Goal: Task Accomplishment & Management: Use online tool/utility

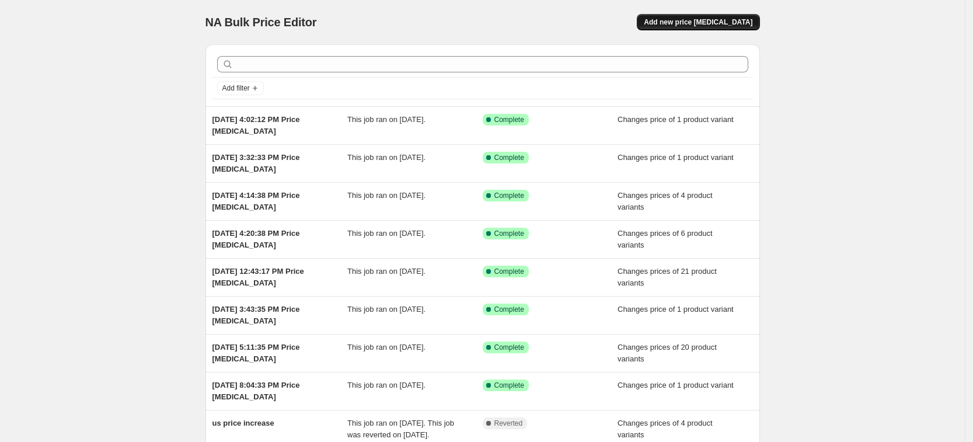
click at [723, 22] on span "Add new price change job" at bounding box center [698, 22] width 109 height 9
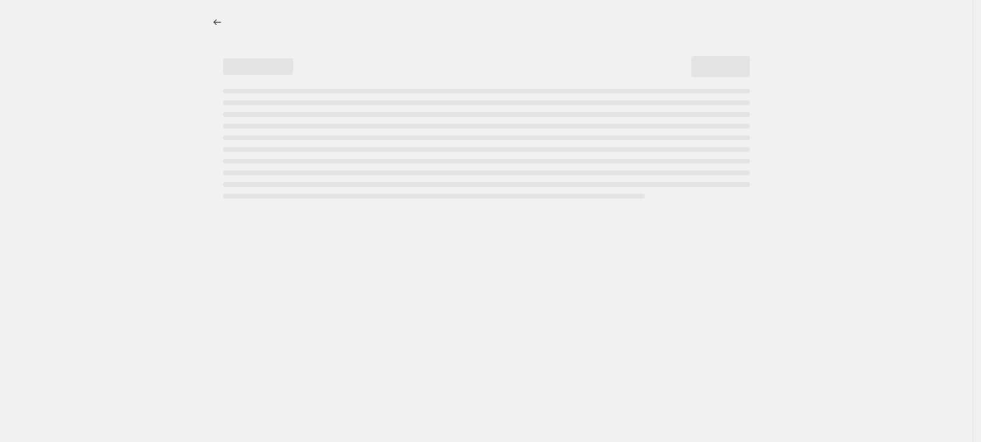
select select "percentage"
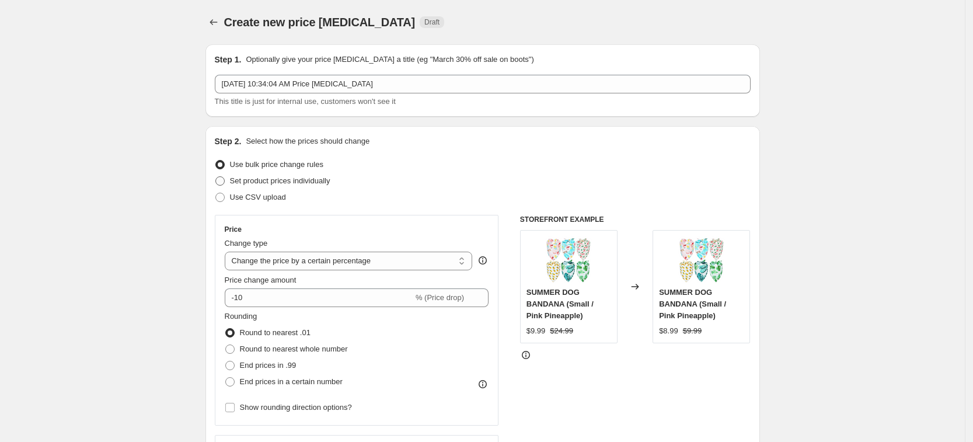
click at [312, 180] on span "Set product prices individually" at bounding box center [280, 180] width 100 height 9
click at [216, 177] on input "Set product prices individually" at bounding box center [215, 176] width 1 height 1
radio input "true"
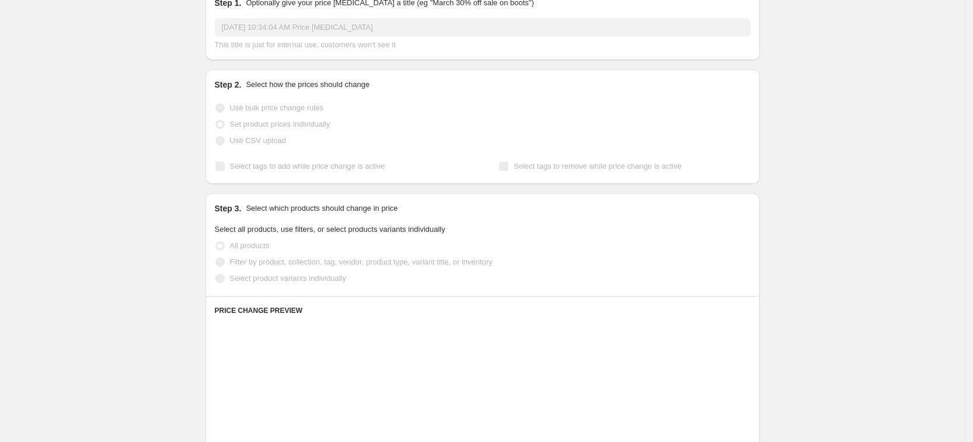
scroll to position [73, 0]
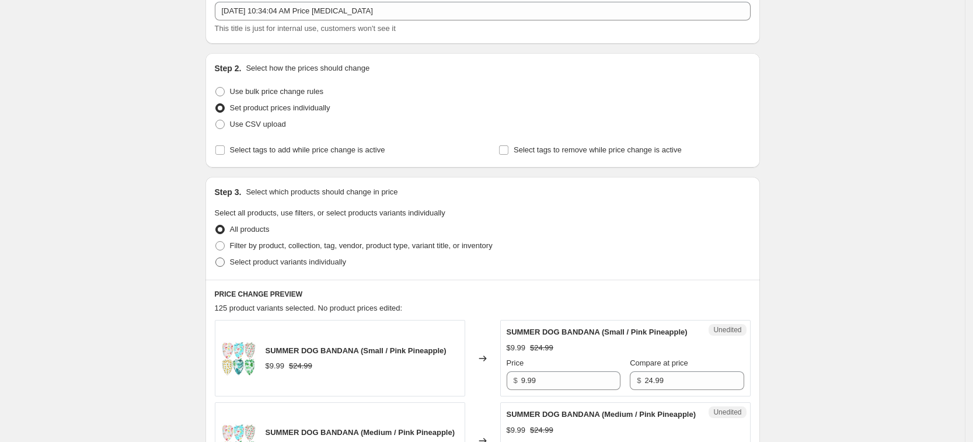
click at [301, 258] on span "Select product variants individually" at bounding box center [288, 261] width 116 height 9
click at [216, 258] on input "Select product variants individually" at bounding box center [215, 257] width 1 height 1
radio input "true"
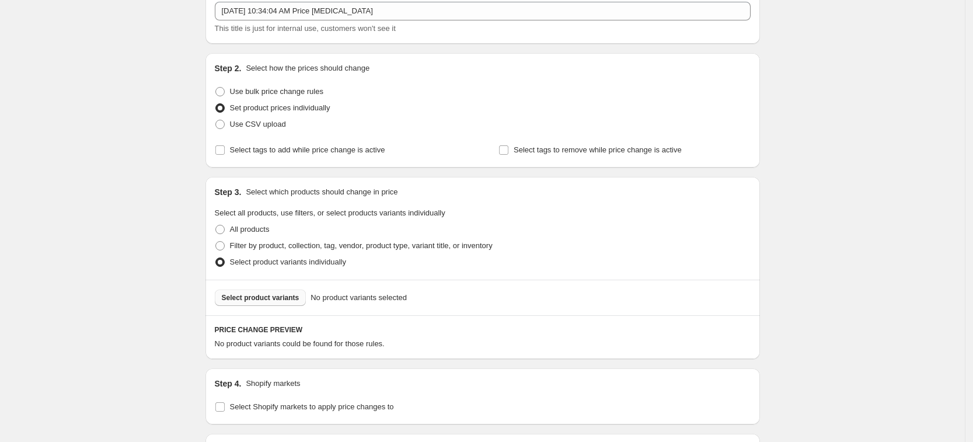
click at [282, 297] on span "Select product variants" at bounding box center [261, 297] width 78 height 9
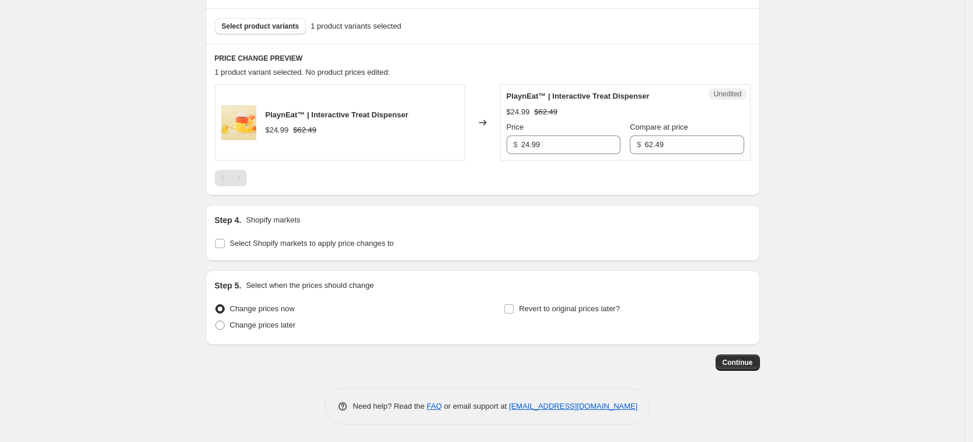
scroll to position [344, 0]
click at [306, 251] on label "Select Shopify markets to apply price changes to" at bounding box center [304, 243] width 179 height 16
click at [225, 248] on input "Select Shopify markets to apply price changes to" at bounding box center [219, 243] width 9 height 9
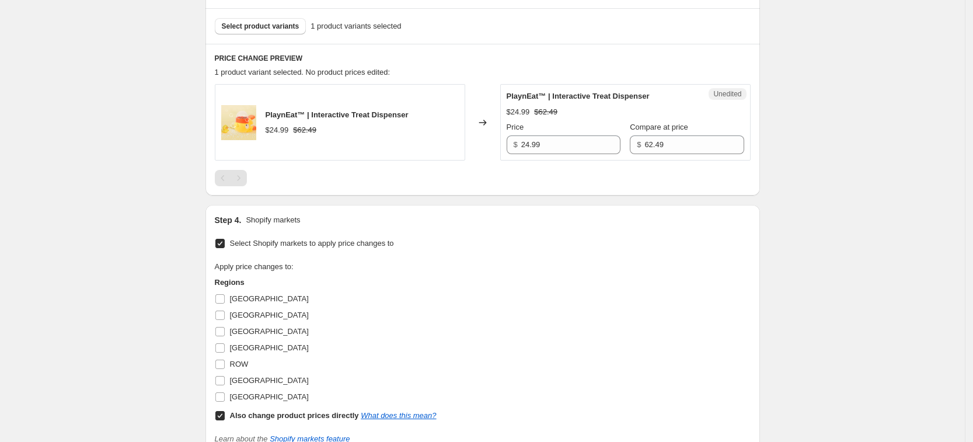
click at [306, 245] on span "Select Shopify markets to apply price changes to" at bounding box center [312, 243] width 164 height 9
click at [225, 245] on input "Select Shopify markets to apply price changes to" at bounding box center [219, 243] width 9 height 9
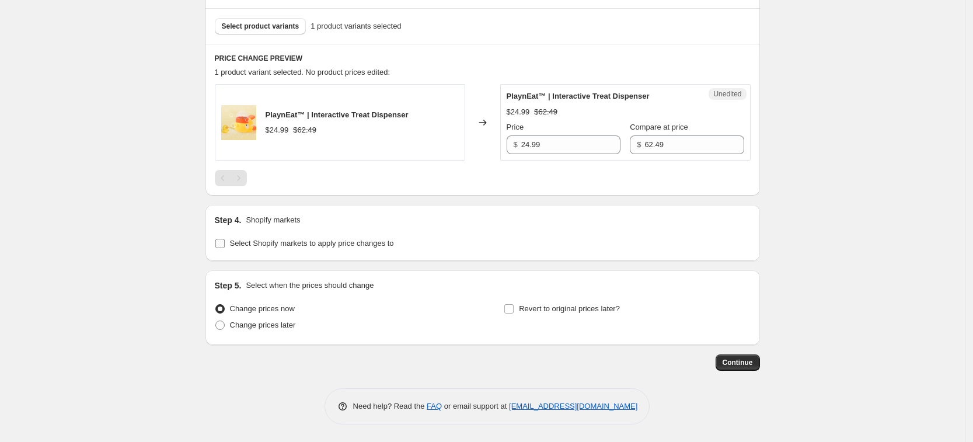
click at [301, 250] on label "Select Shopify markets to apply price changes to" at bounding box center [304, 243] width 179 height 16
click at [225, 248] on input "Select Shopify markets to apply price changes to" at bounding box center [219, 243] width 9 height 9
checkbox input "true"
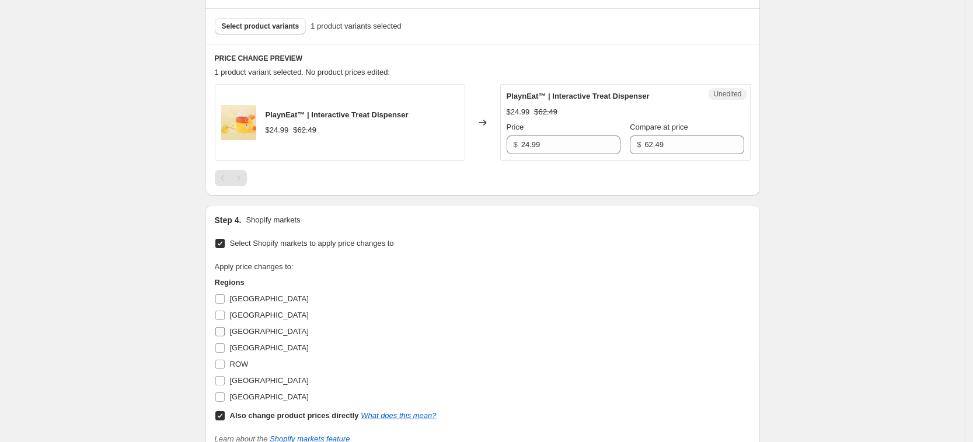
click at [252, 327] on span "France" at bounding box center [269, 331] width 79 height 9
click at [225, 327] on input "France" at bounding box center [219, 331] width 9 height 9
checkbox input "true"
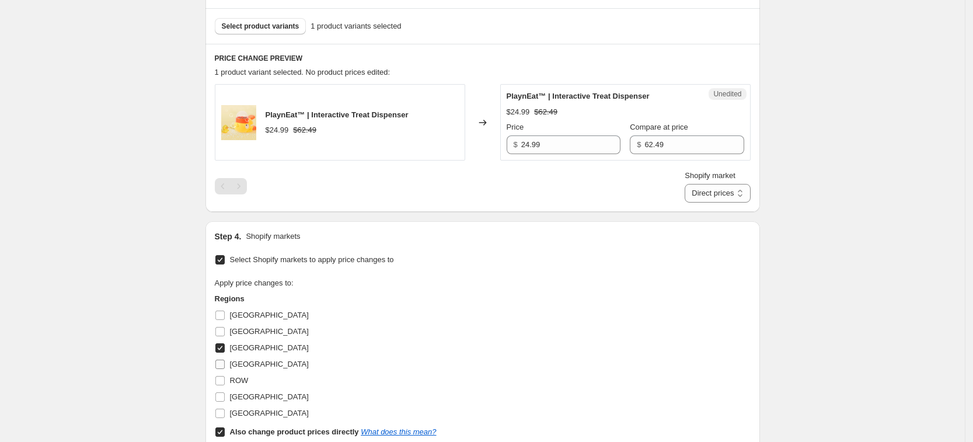
click at [256, 360] on span "Germany" at bounding box center [269, 364] width 79 height 9
click at [225, 360] on input "Germany" at bounding box center [219, 364] width 9 height 9
checkbox input "true"
click at [260, 395] on span "United Kingdom" at bounding box center [269, 397] width 79 height 12
click at [225, 395] on input "United Kingdom" at bounding box center [219, 396] width 9 height 9
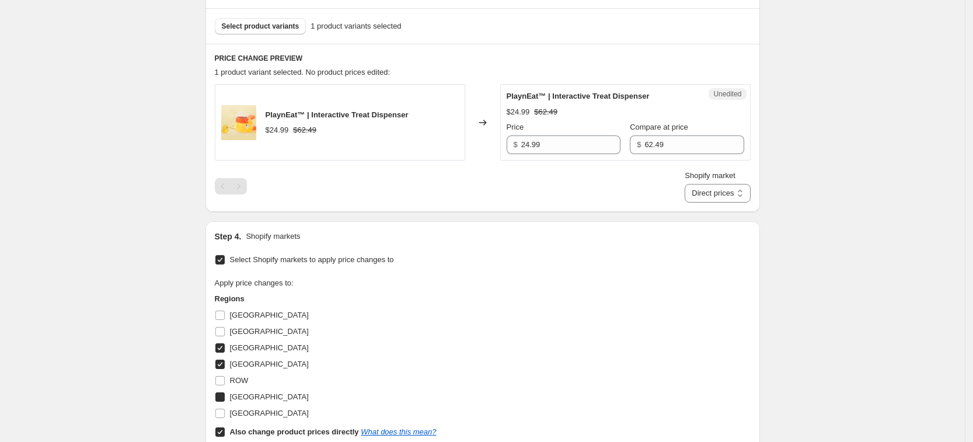
checkbox input "true"
click at [260, 406] on label "United States" at bounding box center [262, 413] width 94 height 16
click at [225, 409] on input "United States" at bounding box center [219, 413] width 9 height 9
checkbox input "true"
click at [270, 426] on label "Also change product prices directly What does this mean?" at bounding box center [326, 432] width 222 height 16
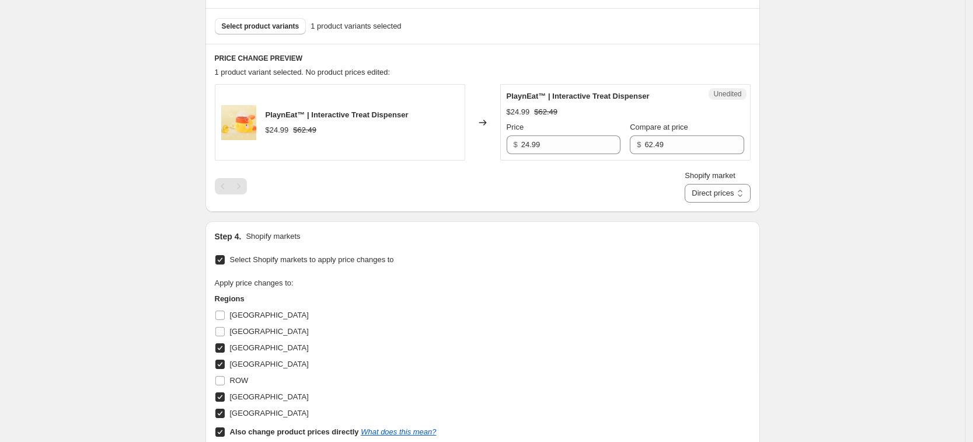
click at [225, 427] on input "Also change product prices directly What does this mean?" at bounding box center [219, 431] width 9 height 9
checkbox input "false"
select select "65872068892"
click at [565, 155] on div "Unedited PlaynEat™ | Interactive Treat Dispenser 21.72 EUR 54.32 EUR Price € 21…" at bounding box center [625, 122] width 250 height 76
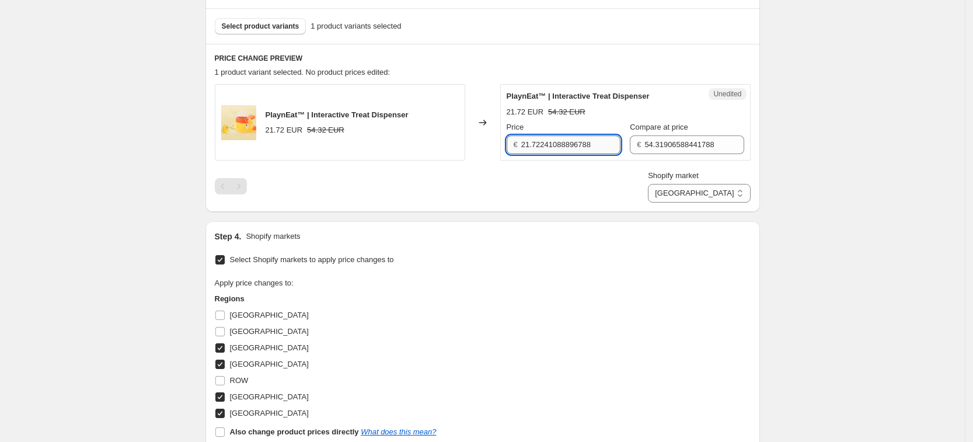
click at [565, 143] on input "21.72241088896788" at bounding box center [570, 144] width 99 height 19
type input "24.99"
click at [672, 140] on input "54.31906588441788" at bounding box center [693, 144] width 99 height 19
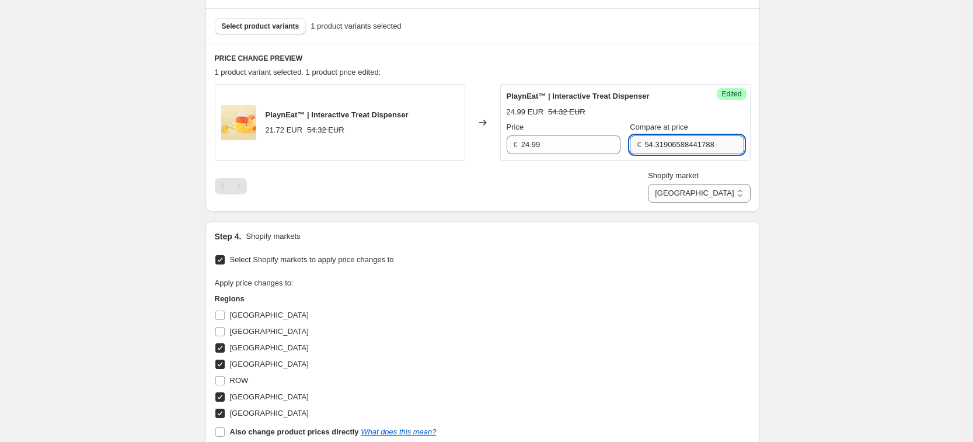
click at [672, 140] on input "54.31906588441788" at bounding box center [693, 144] width 99 height 19
type input "9"
type input "62.49"
click at [652, 170] on div "Shopify market France Germany United Kingdom United States France" at bounding box center [483, 186] width 536 height 33
click at [707, 192] on select "France Germany United Kingdom United States" at bounding box center [699, 193] width 102 height 19
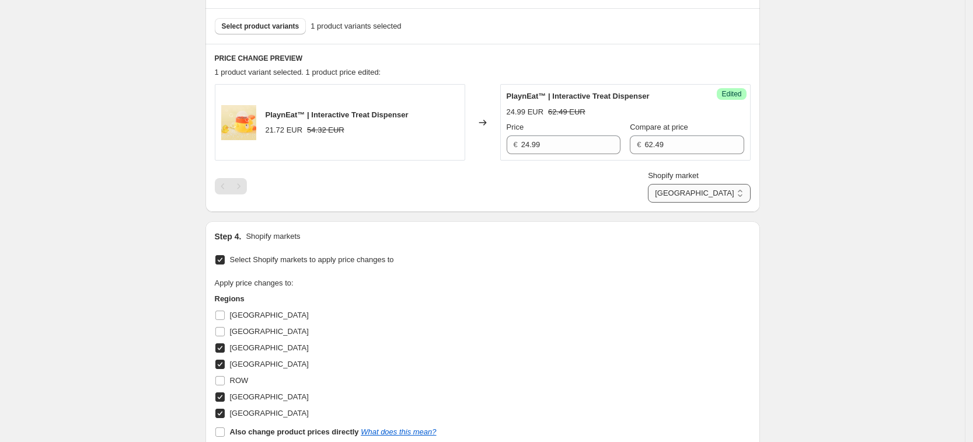
select select "65872134428"
click at [701, 203] on select "France Germany United Kingdom United States" at bounding box center [699, 193] width 102 height 19
click at [574, 137] on input "21.72241088896788" at bounding box center [570, 144] width 99 height 19
type input "24.99"
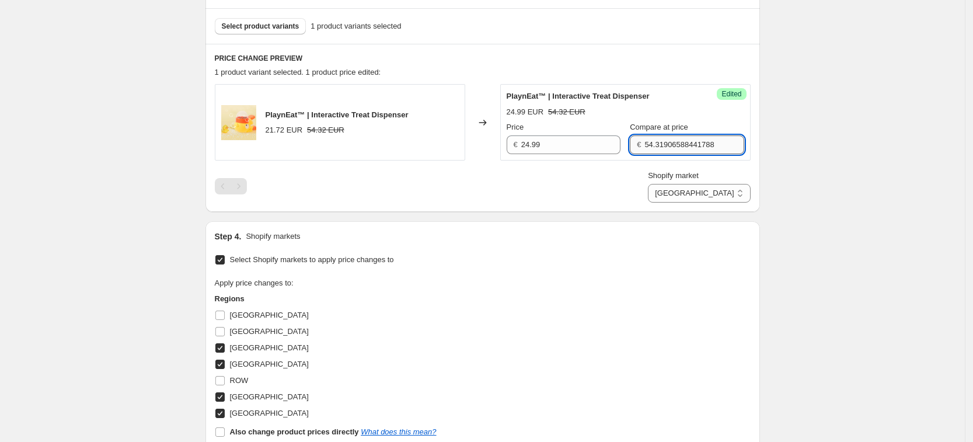
click at [687, 152] on input "54.31906588441788" at bounding box center [693, 144] width 99 height 19
type input "62.49"
drag, startPoint x: 603, startPoint y: 208, endPoint x: 653, endPoint y: 194, distance: 51.7
click at [603, 208] on div "PRICE CHANGE PREVIEW 1 product variant selected. 1 product price edited: PlaynE…" at bounding box center [482, 128] width 555 height 168
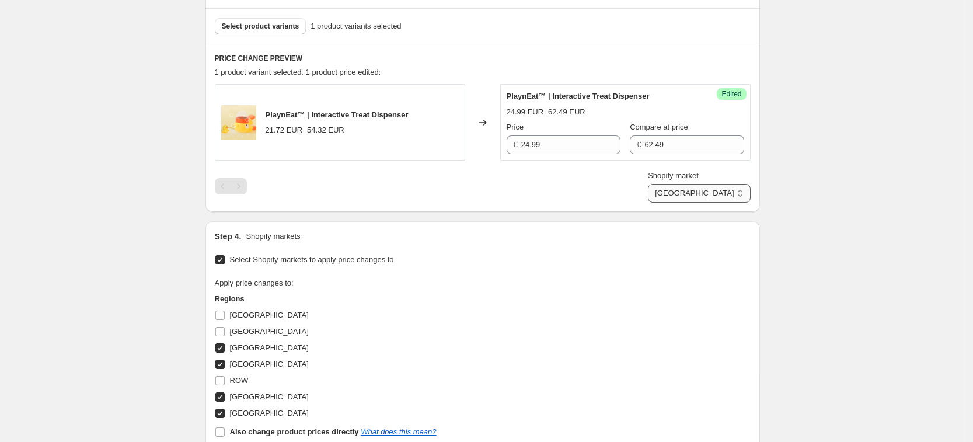
click at [719, 184] on select "France Germany United Kingdom United States" at bounding box center [699, 193] width 102 height 19
select select "65872167196"
click at [675, 203] on select "France Germany United Kingdom United States" at bounding box center [699, 193] width 102 height 19
click at [577, 149] on input "18.908845342637036" at bounding box center [570, 144] width 99 height 19
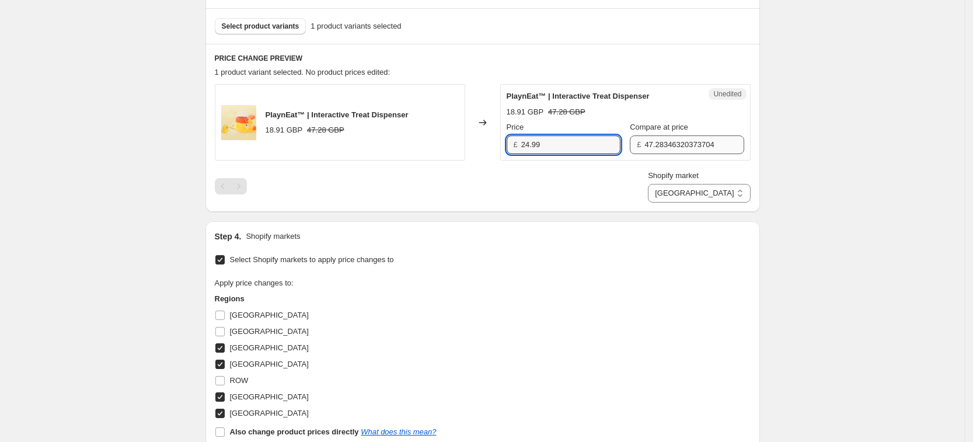
type input "24.99"
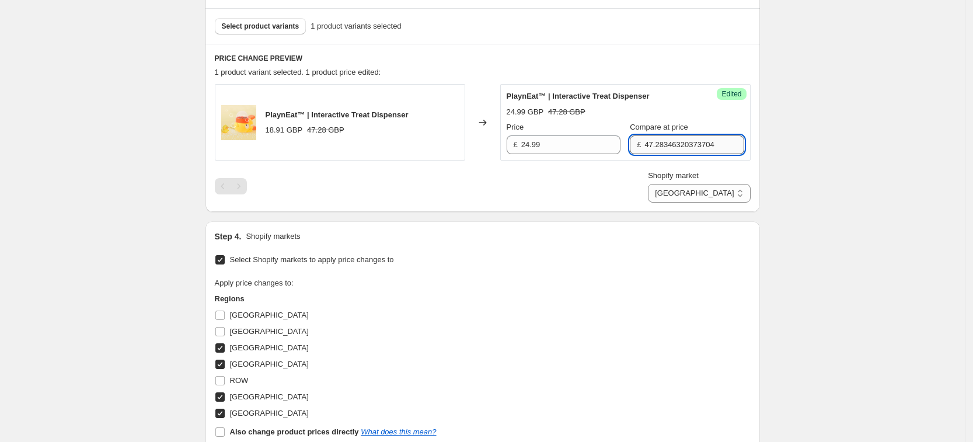
click at [664, 136] on input "47.28346320373704" at bounding box center [693, 144] width 99 height 19
type input "62.49"
click at [605, 180] on div "Shopify market France Germany United Kingdom United States United Kingdom" at bounding box center [483, 186] width 536 height 33
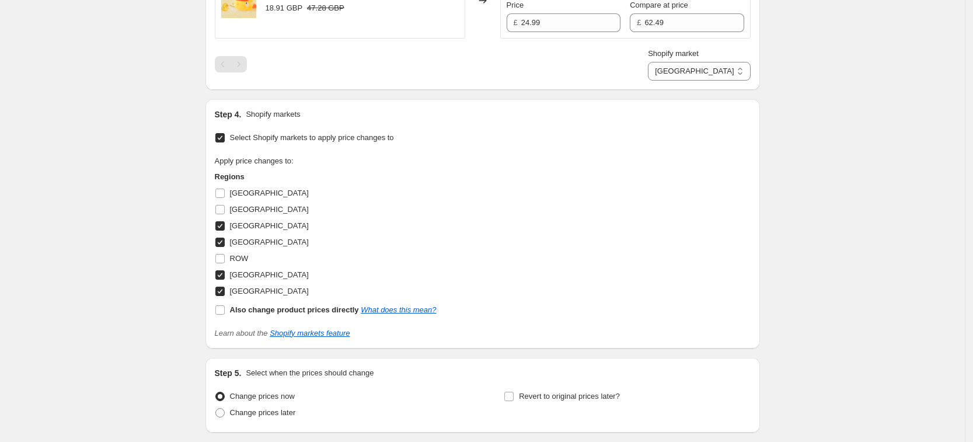
scroll to position [554, 0]
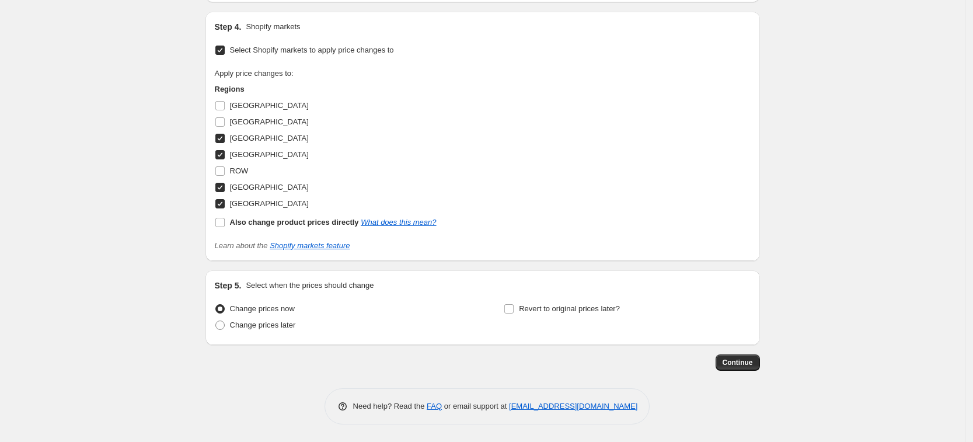
click at [740, 366] on span "Continue" at bounding box center [738, 362] width 30 height 9
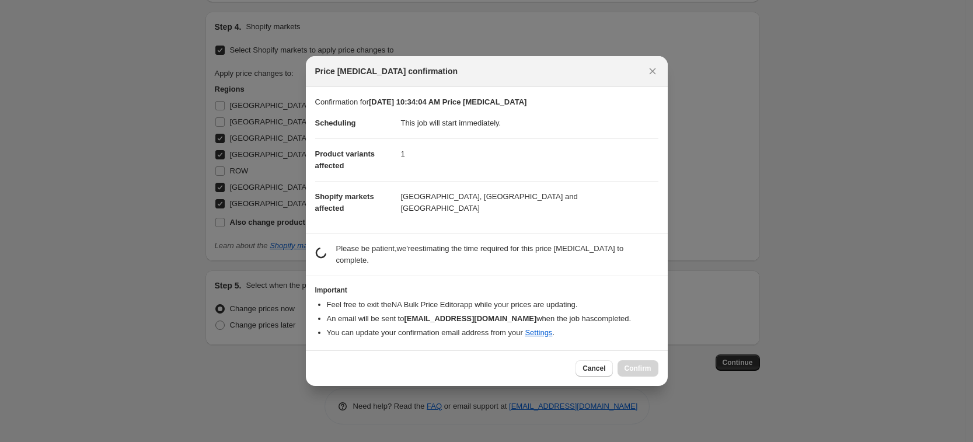
click at [660, 360] on div "Cancel Confirm" at bounding box center [487, 368] width 362 height 36
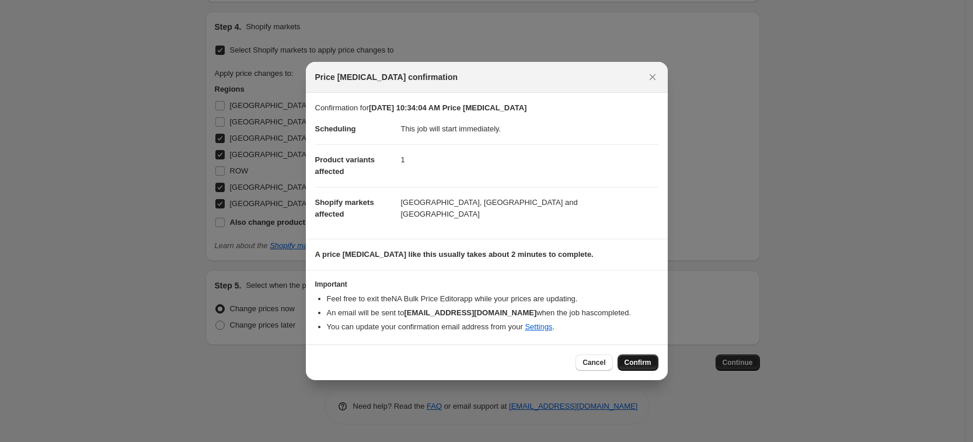
click at [649, 360] on span "Confirm" at bounding box center [638, 362] width 27 height 9
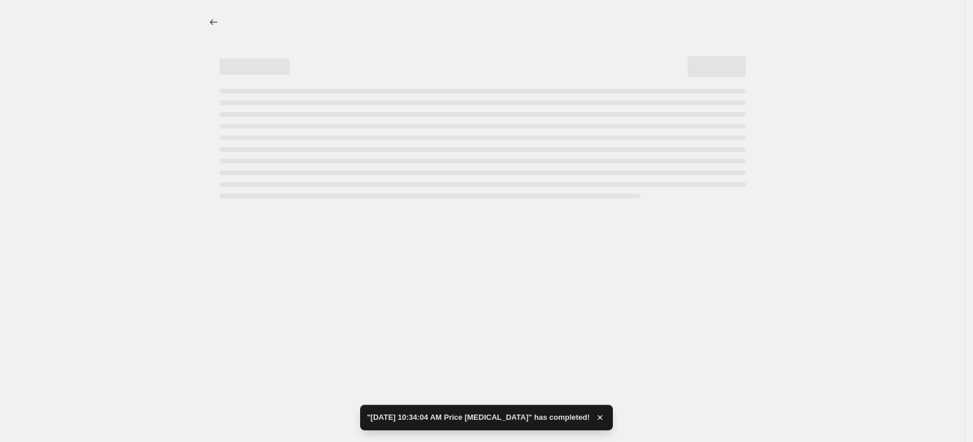
select select "65872167196"
